Goal: Task Accomplishment & Management: Manage account settings

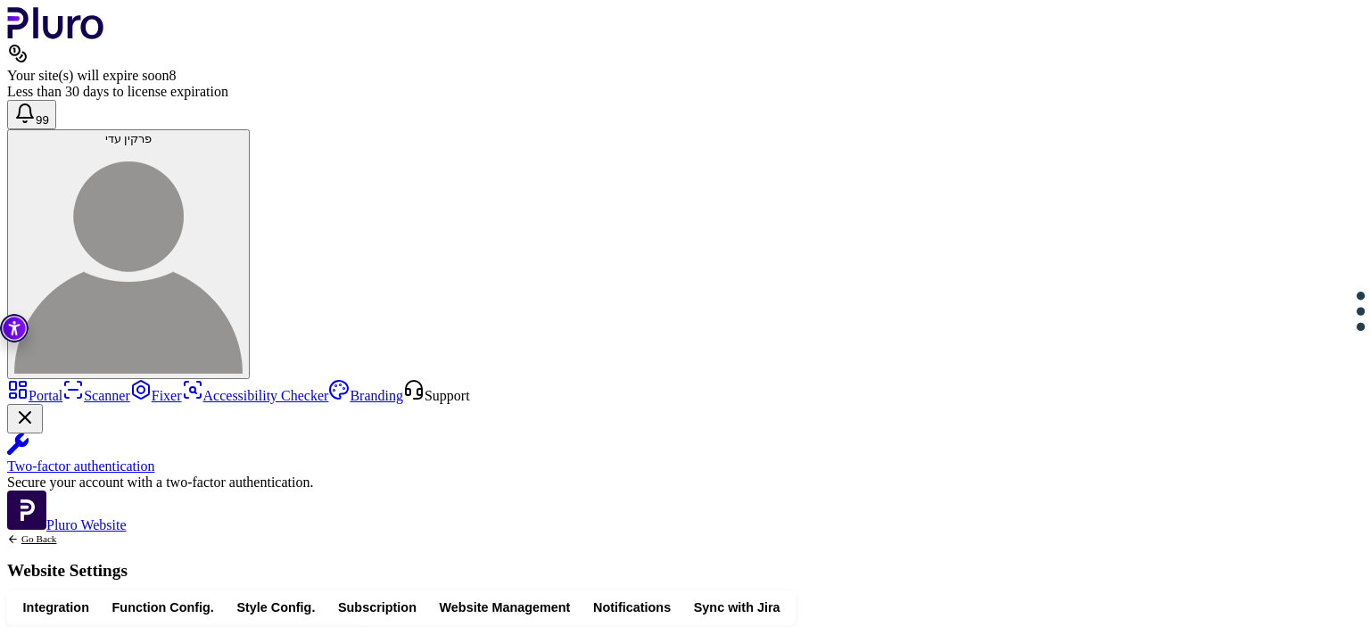
scroll to position [507, 0]
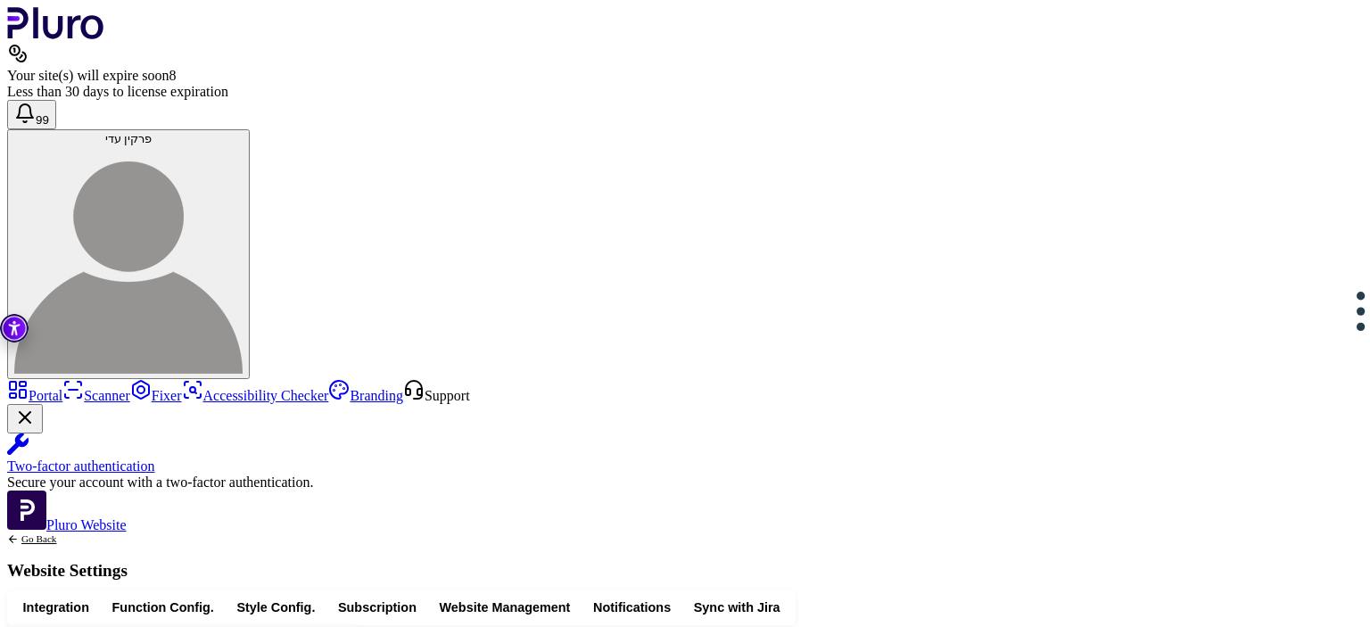
drag, startPoint x: 428, startPoint y: 330, endPoint x: 567, endPoint y: 332, distance: 139.2
copy div "**********"
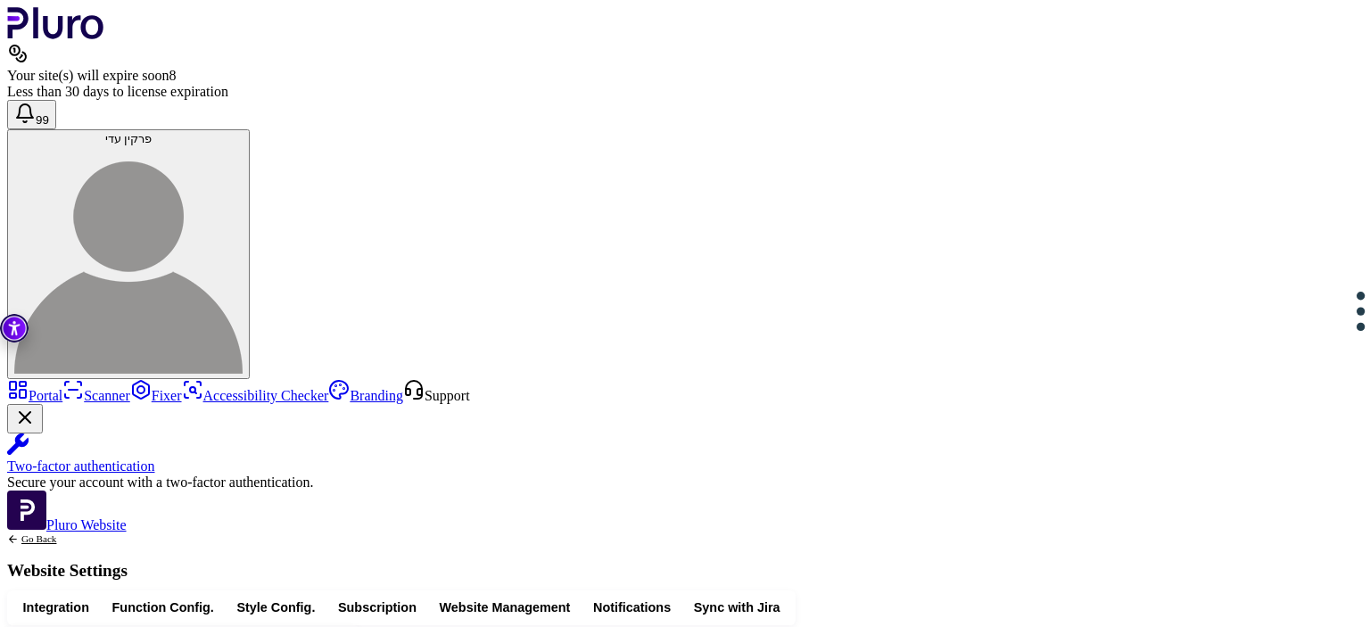
drag, startPoint x: 670, startPoint y: 361, endPoint x: 622, endPoint y: 365, distance: 48.3
drag, startPoint x: 714, startPoint y: 363, endPoint x: 657, endPoint y: 364, distance: 57.1
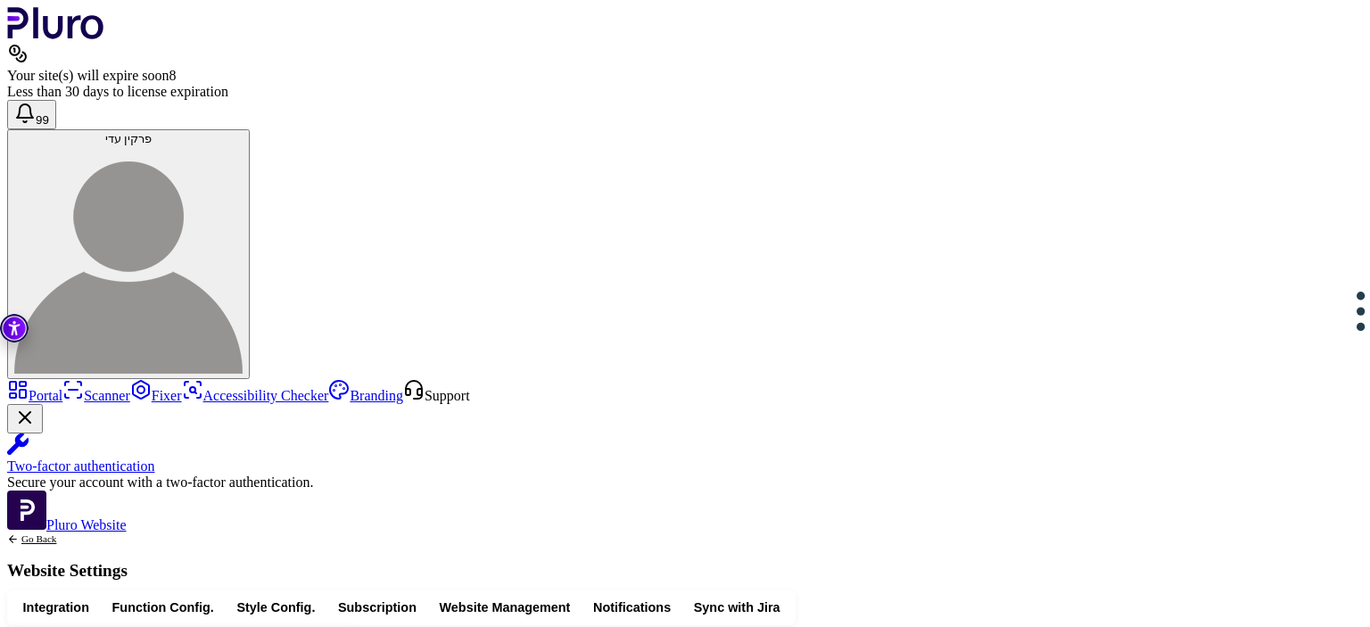
drag, startPoint x: 871, startPoint y: 346, endPoint x: 819, endPoint y: 346, distance: 51.7
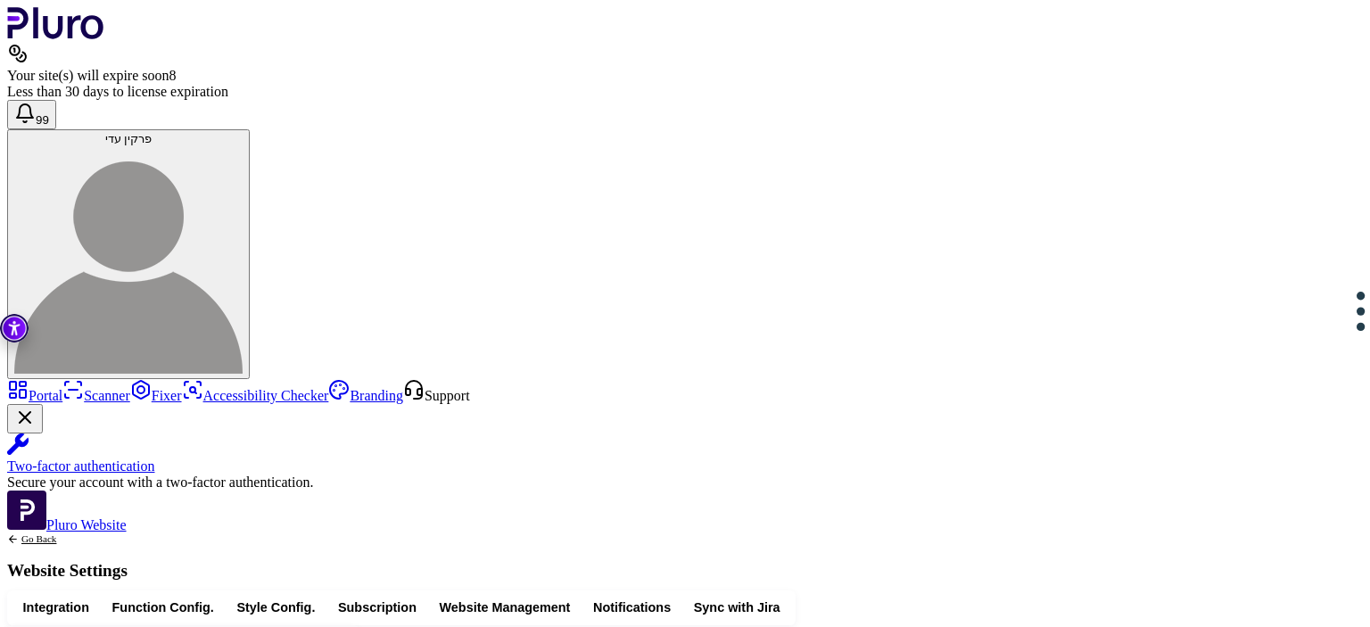
drag, startPoint x: 876, startPoint y: 349, endPoint x: 714, endPoint y: 347, distance: 162.4
copy div "**********"
drag, startPoint x: 908, startPoint y: 365, endPoint x: 760, endPoint y: 368, distance: 148.1
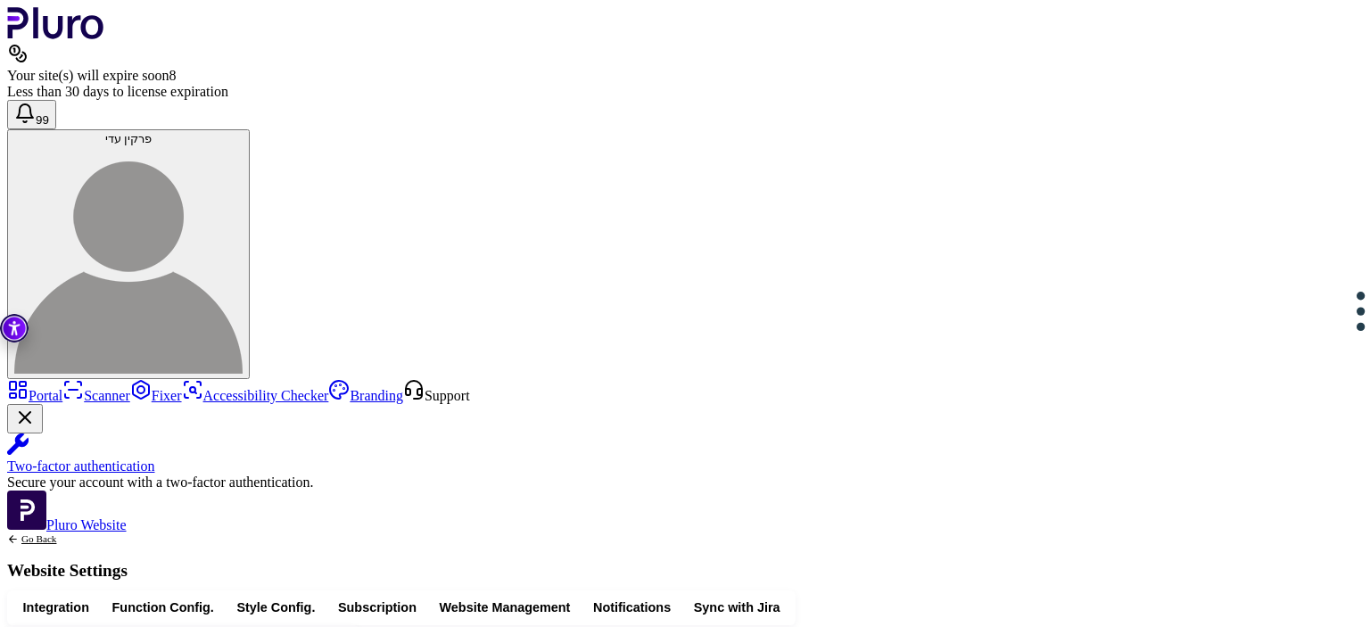
drag, startPoint x: 716, startPoint y: 377, endPoint x: 613, endPoint y: 380, distance: 103.5
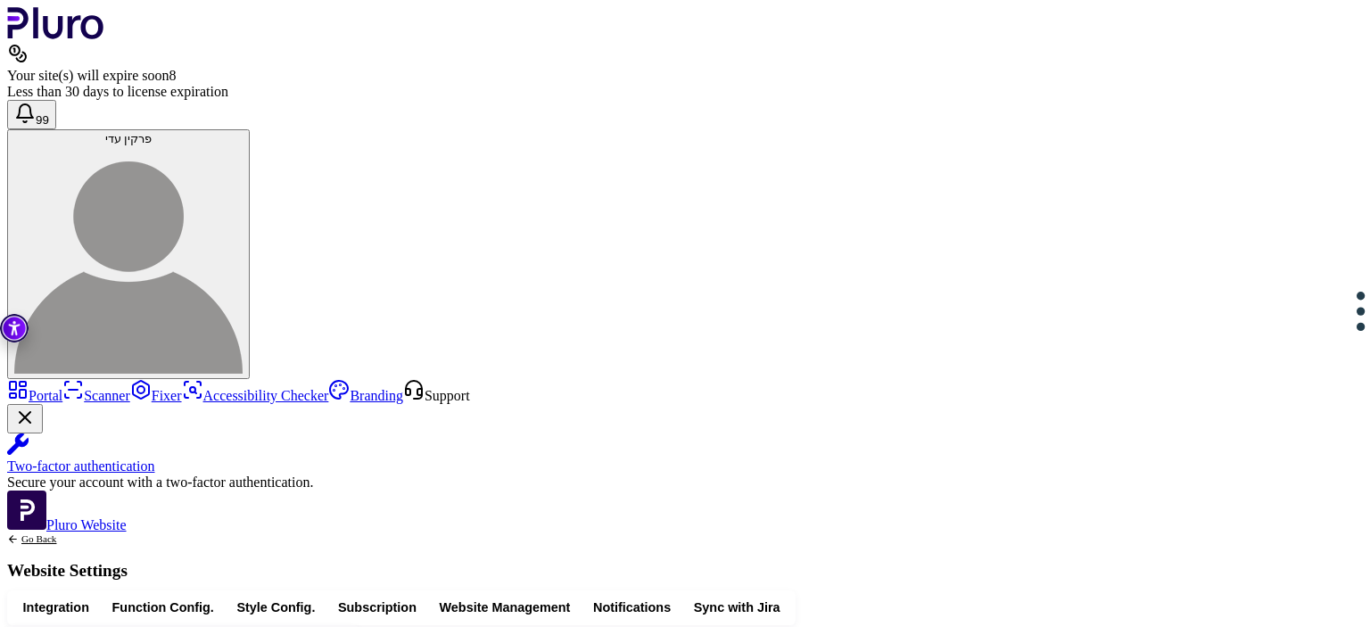
drag, startPoint x: 862, startPoint y: 391, endPoint x: 432, endPoint y: 388, distance: 430.0
